Goal: Transaction & Acquisition: Purchase product/service

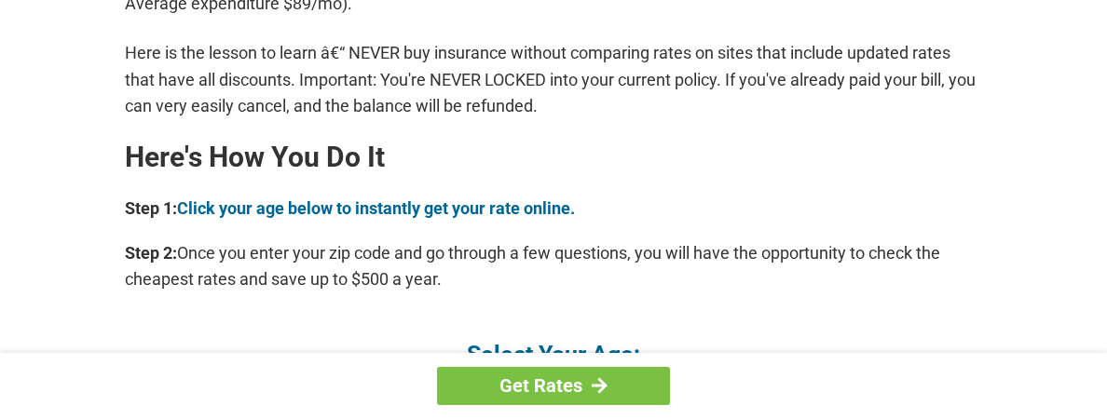
scroll to position [1678, 0]
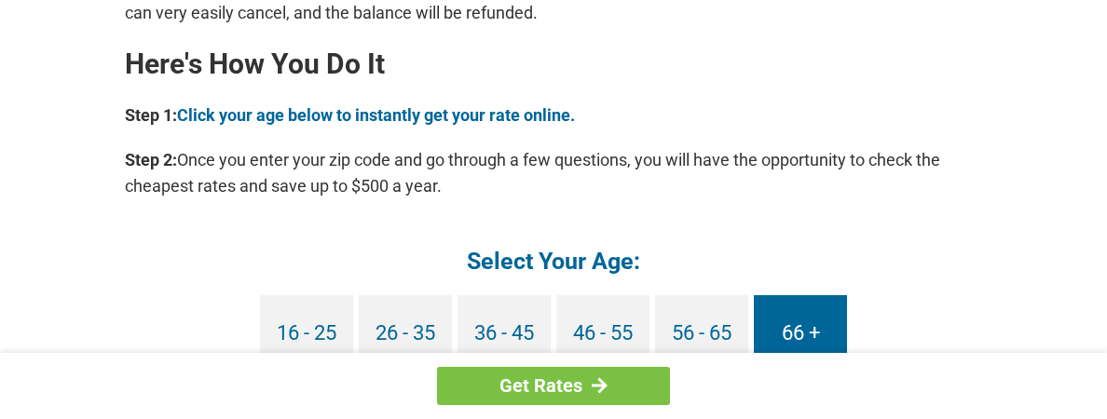
click at [806, 335] on link "66 +" at bounding box center [800, 333] width 93 height 77
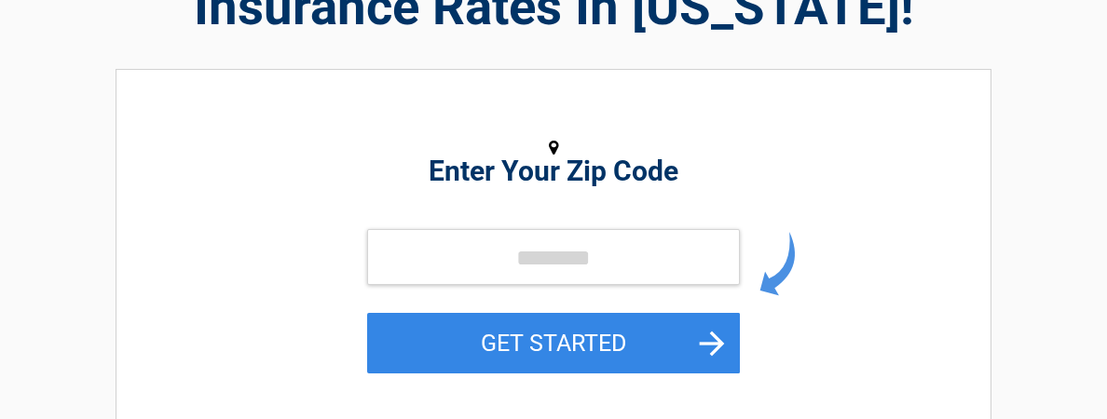
scroll to position [186, 0]
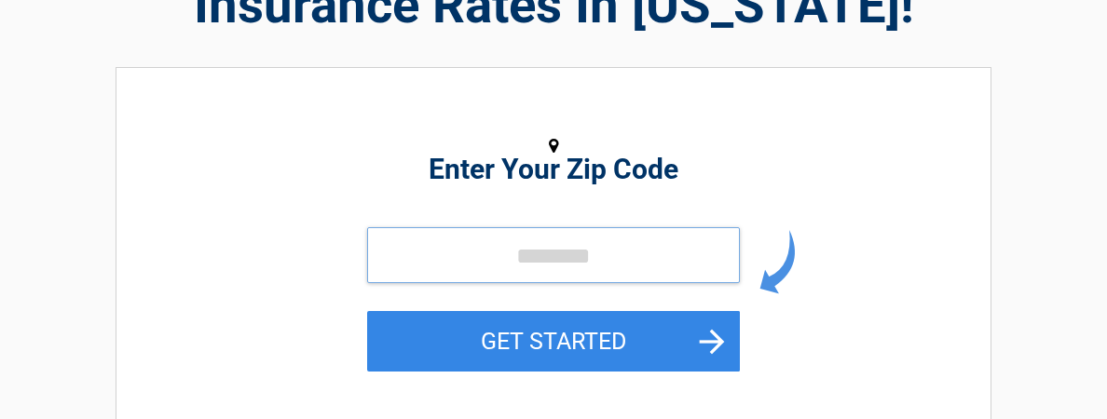
click at [470, 280] on input "tel" at bounding box center [553, 255] width 373 height 56
type input "*****"
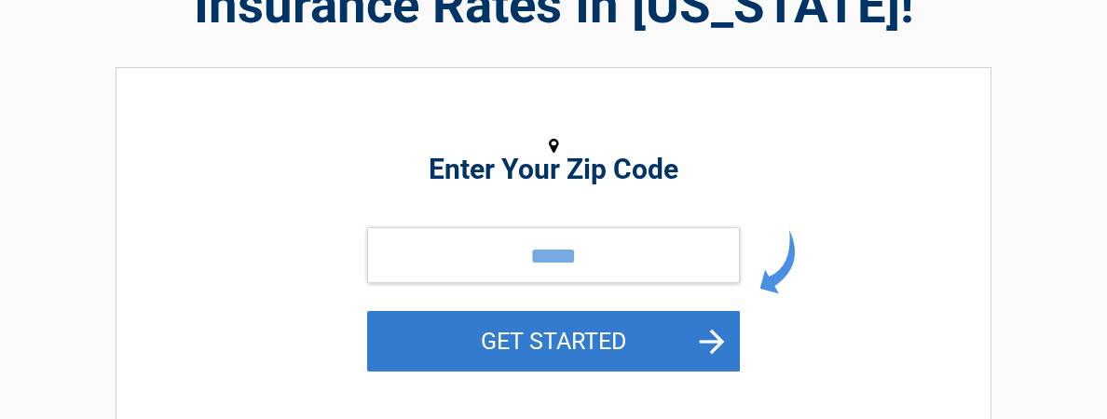
click at [648, 363] on button "GET STARTED" at bounding box center [553, 341] width 373 height 61
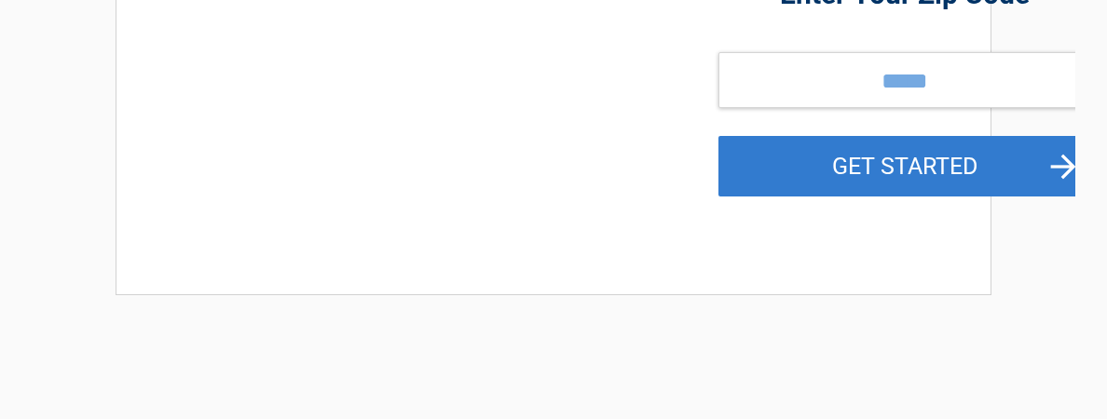
scroll to position [0, 0]
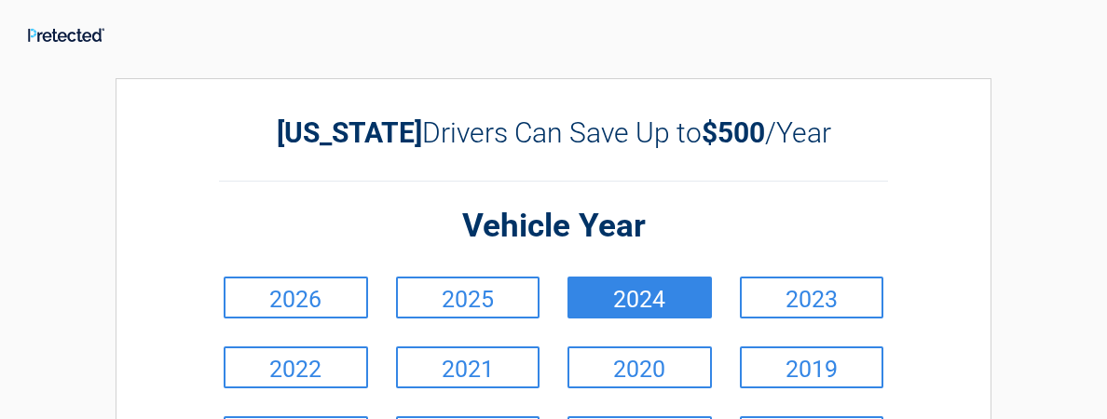
click at [613, 305] on link "2024" at bounding box center [640, 298] width 144 height 42
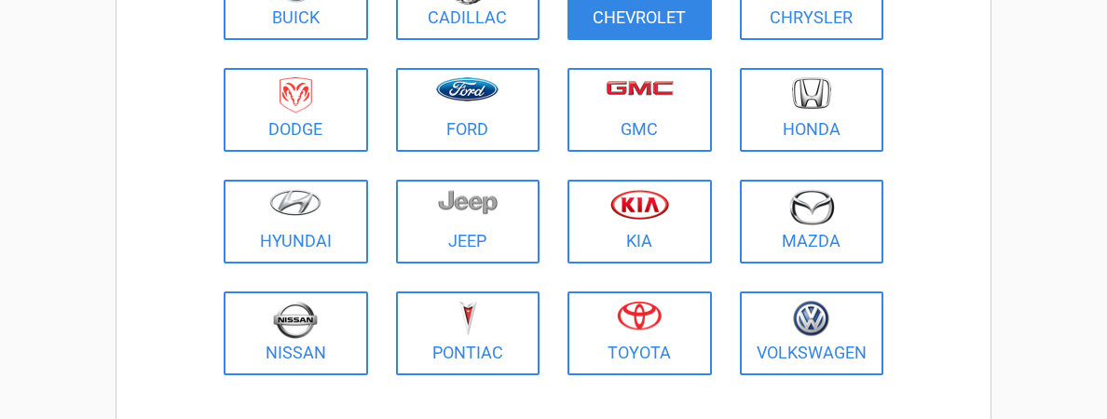
scroll to position [373, 0]
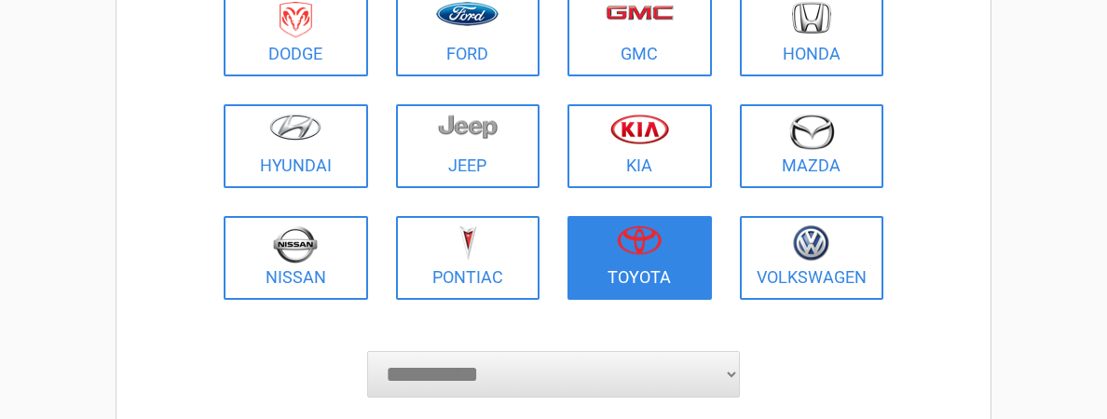
click at [636, 276] on link "Toyota" at bounding box center [640, 258] width 144 height 84
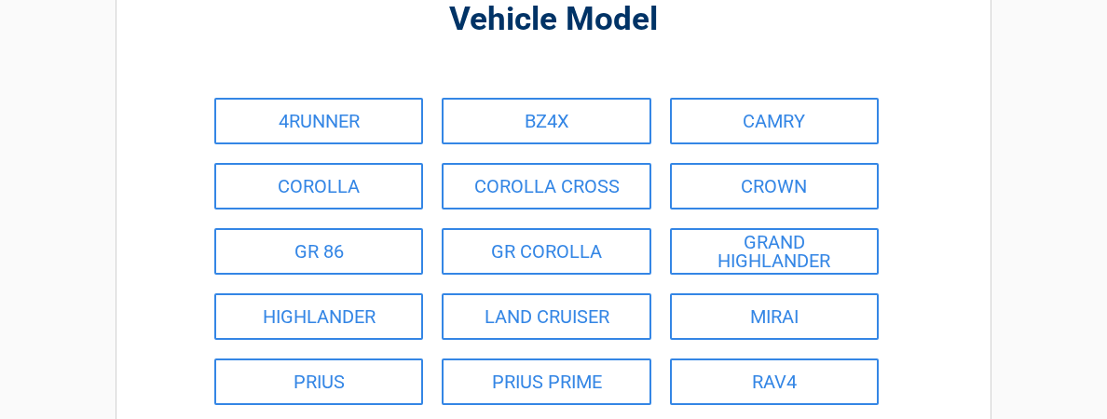
scroll to position [186, 0]
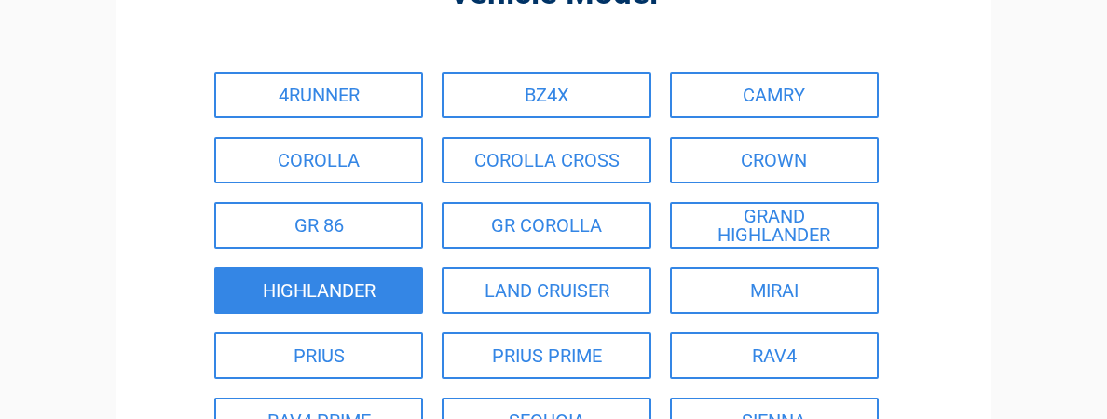
click at [357, 294] on link "HIGHLANDER" at bounding box center [318, 290] width 209 height 47
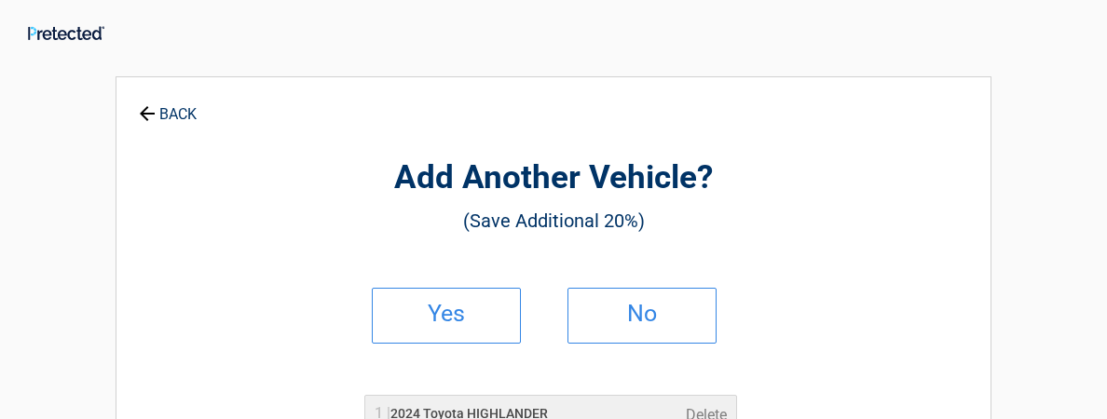
scroll to position [0, 0]
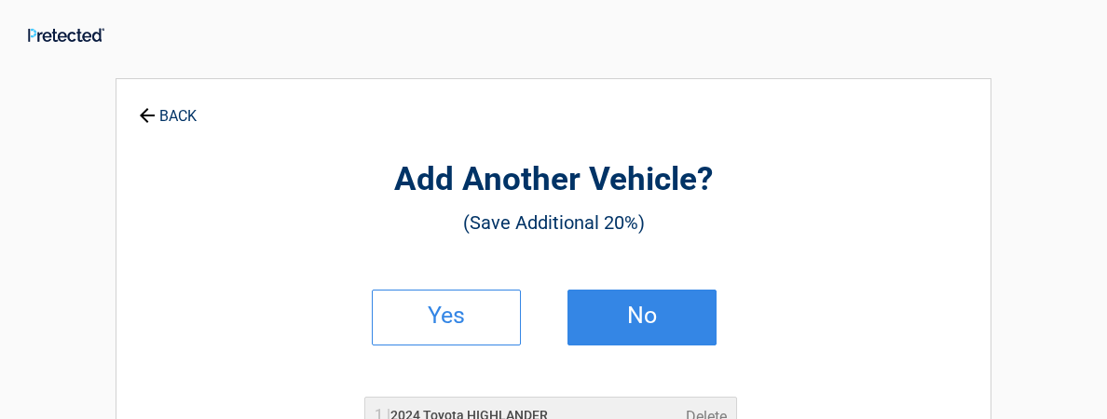
click at [602, 316] on h2 "No" at bounding box center [642, 315] width 110 height 13
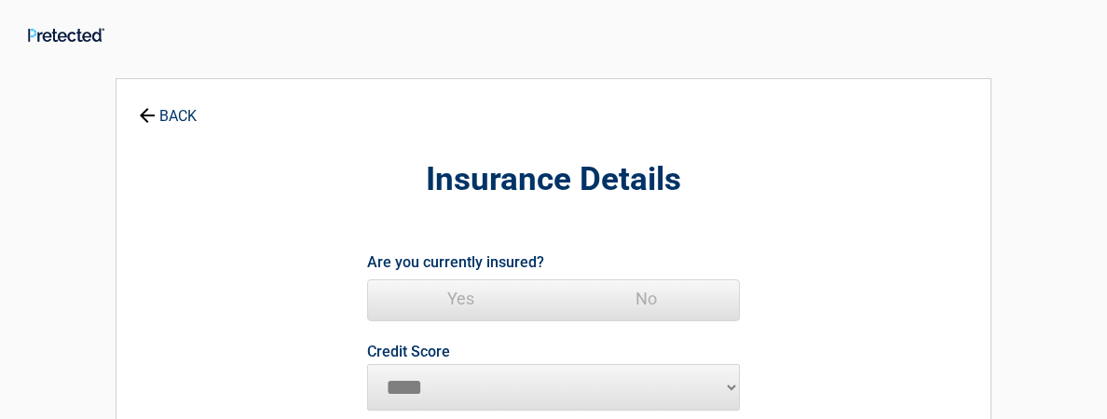
click at [456, 301] on span "Yes" at bounding box center [460, 299] width 185 height 37
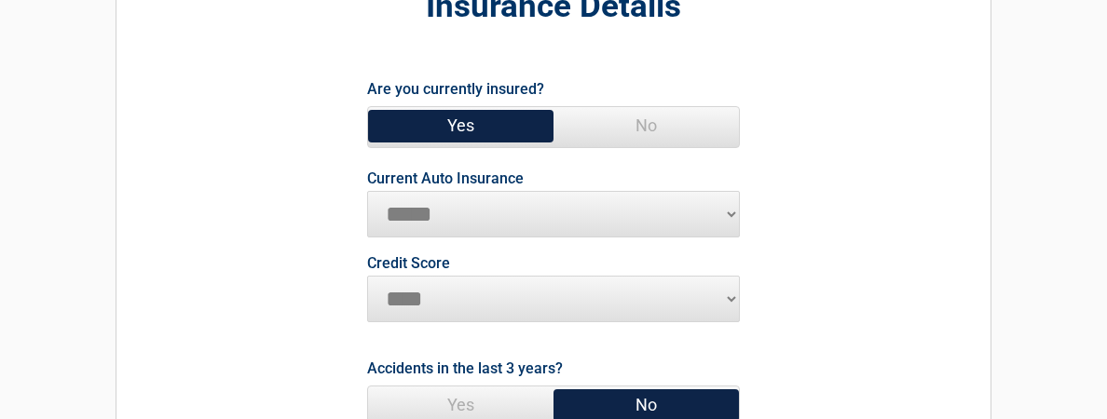
scroll to position [186, 0]
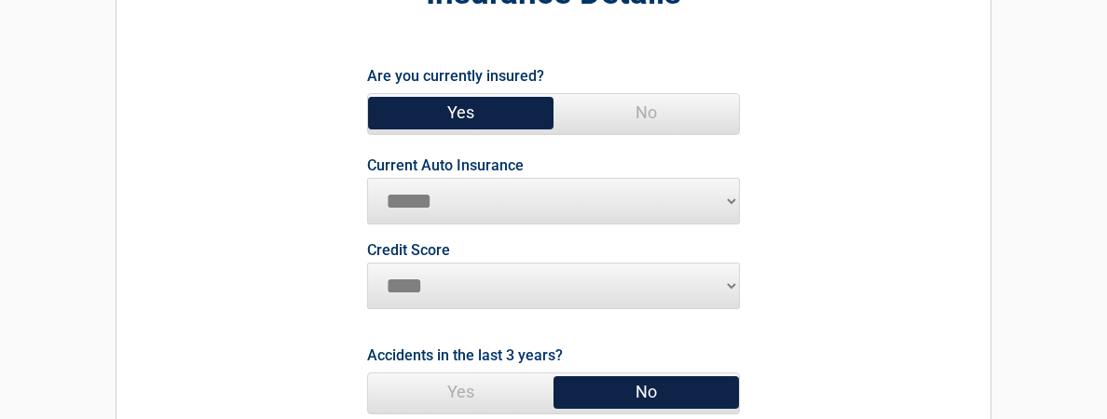
click at [658, 212] on select "**********" at bounding box center [553, 201] width 373 height 47
